Goal: Check status

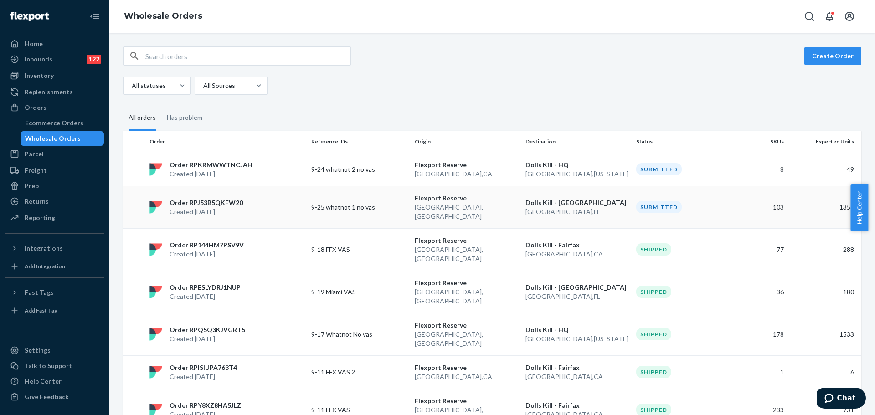
click at [542, 207] on p "Miami , FL" at bounding box center [576, 211] width 103 height 9
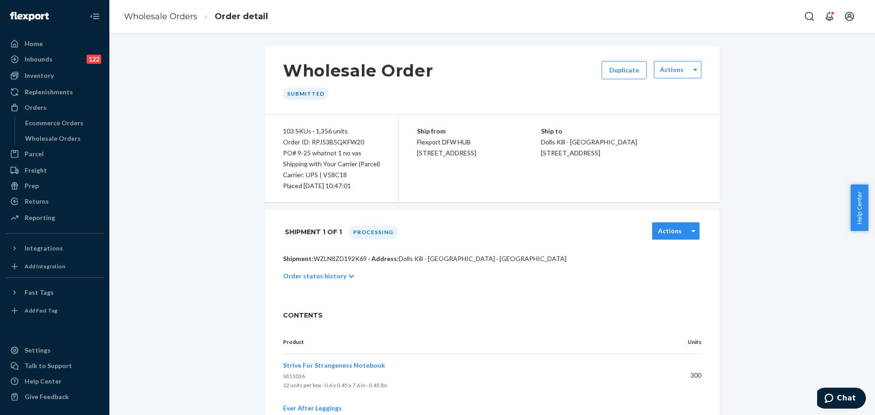
click at [677, 229] on label "Actions" at bounding box center [670, 230] width 24 height 9
click at [699, 66] on div "Wholesale Order Submitted Duplicate Actions" at bounding box center [492, 80] width 455 height 68
click at [699, 71] on div "Wholesale Order Submitted Duplicate Actions" at bounding box center [492, 80] width 455 height 68
click at [696, 71] on div at bounding box center [694, 70] width 11 height 14
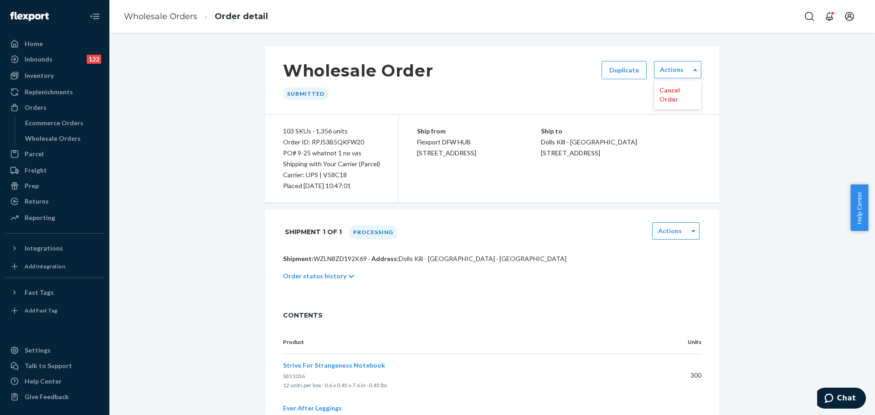
click at [40, 139] on div "Wholesale Orders" at bounding box center [53, 138] width 56 height 9
